Goal: Book appointment/travel/reservation

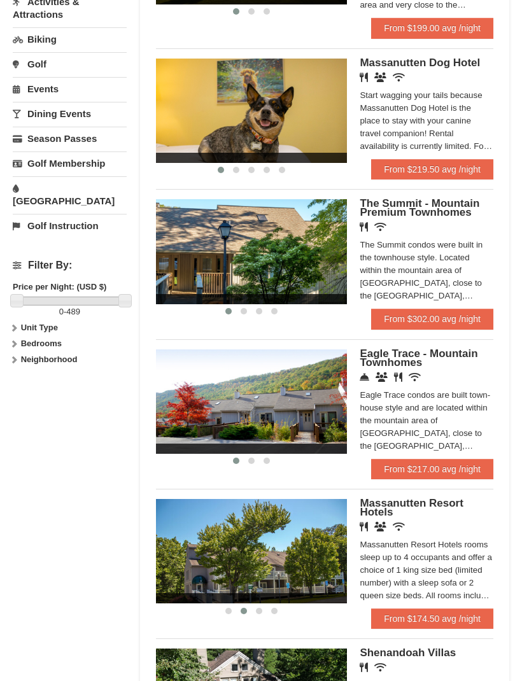
scroll to position [398, 0]
click at [430, 506] on h5 "Massanutten Resort Hotels" at bounding box center [427, 508] width 134 height 18
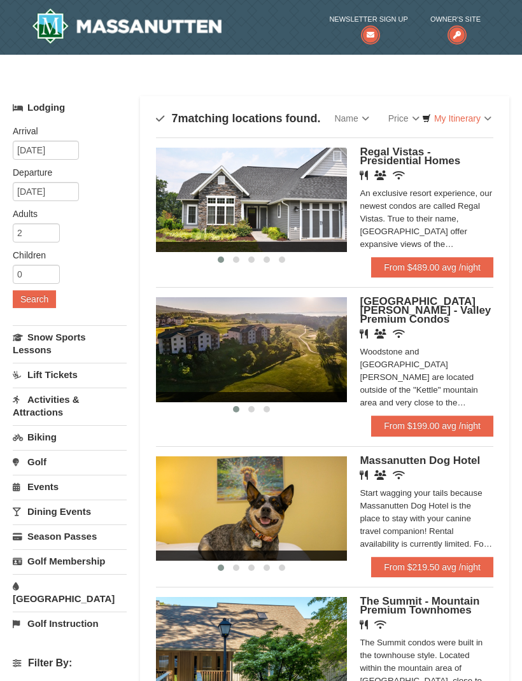
click at [438, 311] on span "[GEOGRAPHIC_DATA][PERSON_NAME] - Valley Premium Condos" at bounding box center [425, 310] width 131 height 30
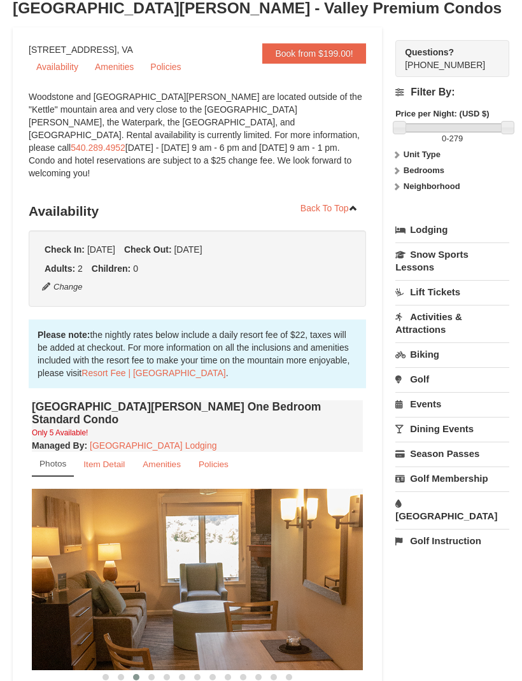
scroll to position [148, 0]
